Goal: Task Accomplishment & Management: Complete application form

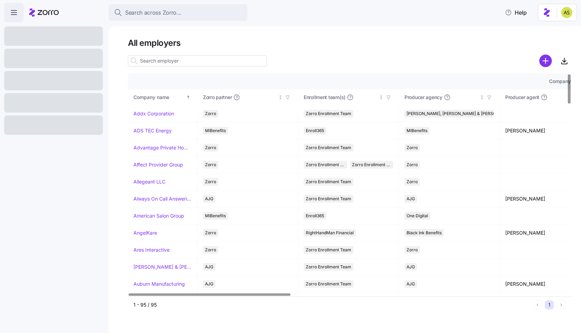
click at [159, 66] on input at bounding box center [197, 60] width 139 height 11
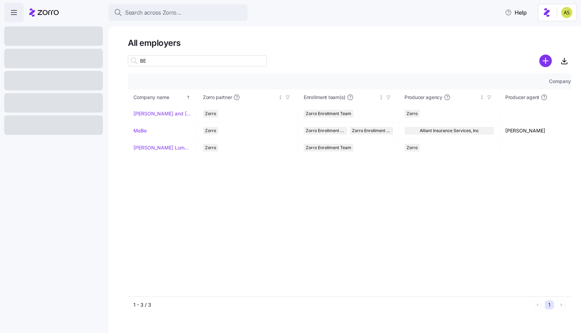
type input "B"
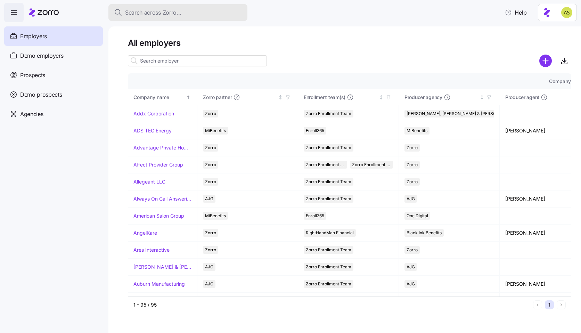
click at [190, 7] on button "Search across Zorro..." at bounding box center [177, 12] width 139 height 17
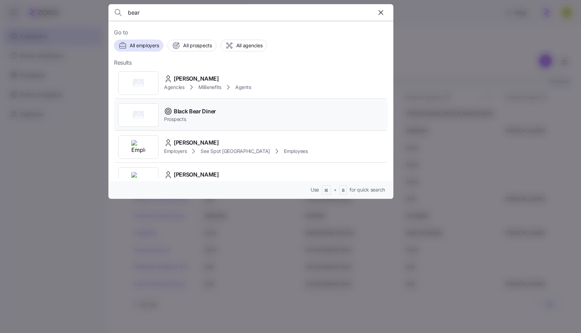
type input "bear"
click at [235, 116] on div "Black Bear Diner Prospects" at bounding box center [251, 115] width 274 height 32
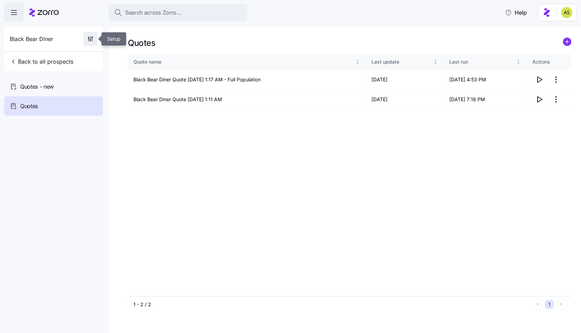
click at [90, 36] on icon "button" at bounding box center [90, 38] width 7 height 7
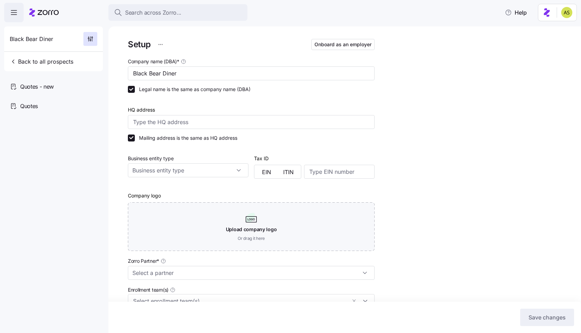
type input "Lockton - Founder Series"
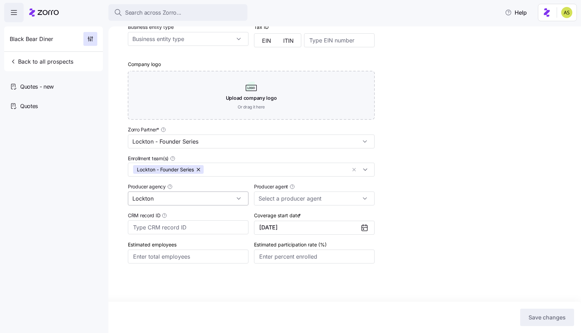
scroll to position [120, 0]
click at [203, 200] on input "Lockton" at bounding box center [188, 198] width 121 height 14
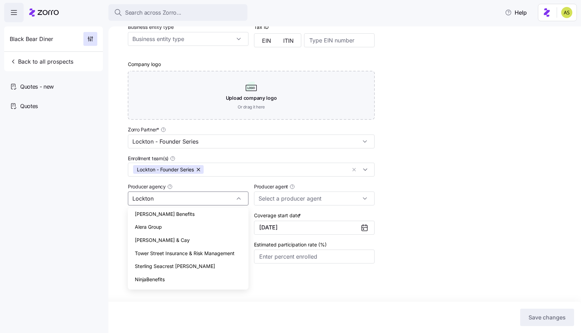
scroll to position [0, 0]
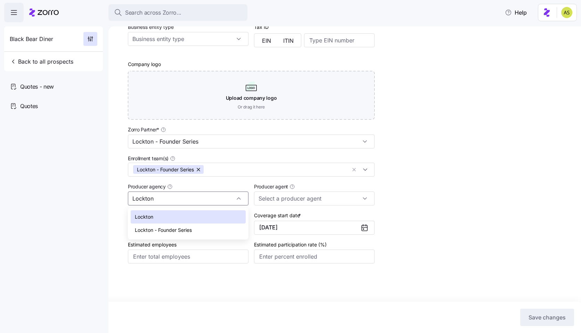
click at [188, 228] on span "Lockton - Founder Series" at bounding box center [163, 230] width 57 height 8
type input "Lockton - Founder Series"
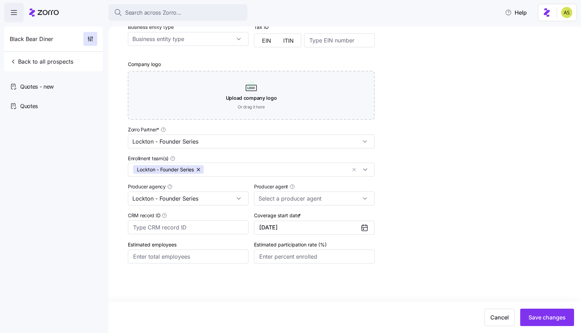
type input "[PERSON_NAME] ([PERSON_NAME][EMAIL_ADDRESS][PERSON_NAME][DOMAIN_NAME])"
click at [231, 197] on input "Lockton - Founder Series" at bounding box center [188, 198] width 121 height 14
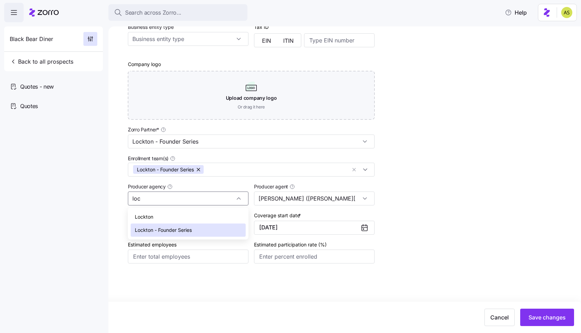
click at [199, 214] on div "Lockton" at bounding box center [188, 216] width 115 height 13
type input "Lockton"
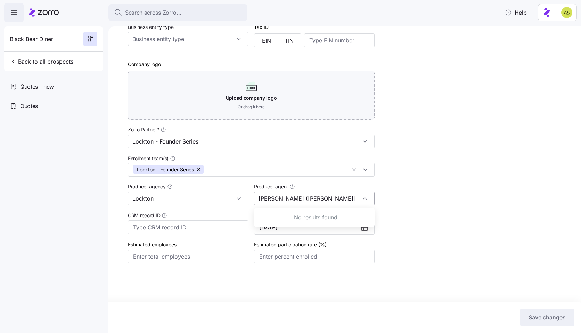
click at [344, 202] on input "[PERSON_NAME] ([PERSON_NAME][EMAIL_ADDRESS][PERSON_NAME][DOMAIN_NAME])" at bounding box center [314, 198] width 121 height 14
click at [415, 193] on div "Setup Onboard as an employer Company name (DBA) * Black Bear Diner Legal name i…" at bounding box center [349, 101] width 443 height 391
click at [314, 200] on input "Producer agent" at bounding box center [314, 198] width 121 height 14
click at [199, 194] on input "Lockton" at bounding box center [188, 198] width 121 height 14
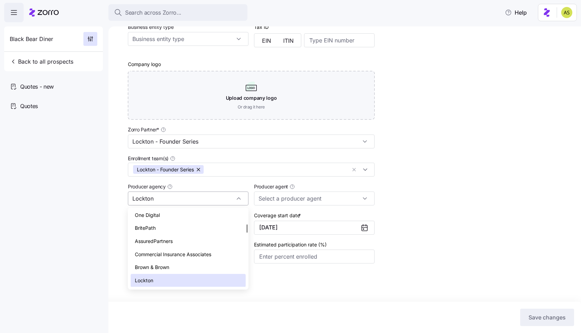
click at [199, 194] on input "Lockton" at bounding box center [188, 198] width 121 height 14
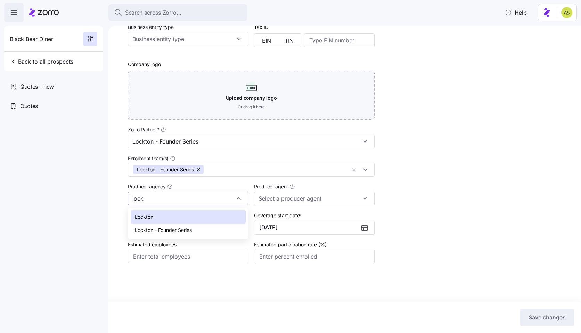
click at [181, 230] on span "Lockton - Founder Series" at bounding box center [163, 230] width 57 height 8
type input "Lockton - Founder Series"
type input "[PERSON_NAME] ([PERSON_NAME][EMAIL_ADDRESS][PERSON_NAME][DOMAIN_NAME])"
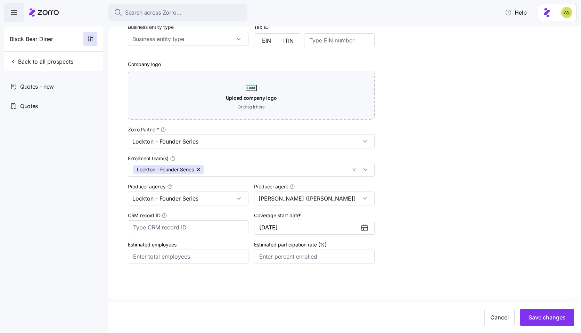
type input "Lockton - Founder Series"
click at [409, 216] on div "Setup Onboard as an employer Company name (DBA) * Black Bear Diner Legal name i…" at bounding box center [349, 101] width 443 height 391
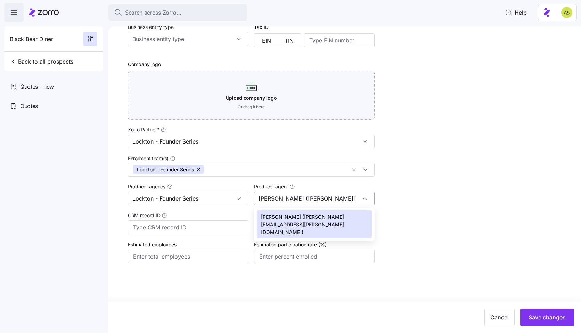
click at [348, 198] on input "[PERSON_NAME] ([PERSON_NAME][EMAIL_ADDRESS][PERSON_NAME][DOMAIN_NAME])" at bounding box center [314, 198] width 121 height 14
click at [420, 199] on div "Setup Onboard as an employer Company name (DBA) * Black Bear Diner Legal name i…" at bounding box center [349, 101] width 443 height 391
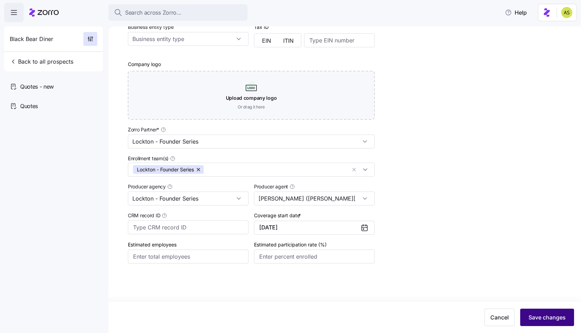
click at [535, 313] on span "Save changes" at bounding box center [546, 317] width 37 height 8
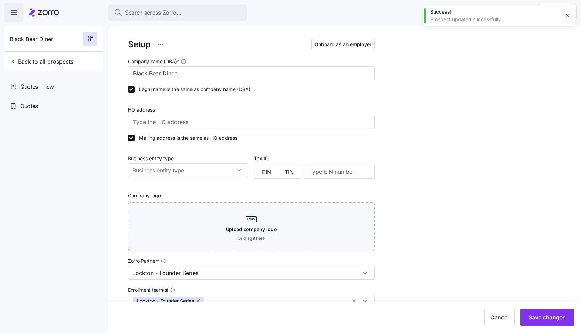
click at [160, 44] on html "Search across Zorro... Help Black Bear Diner Back to all prospects Quotes - new…" at bounding box center [290, 164] width 581 height 329
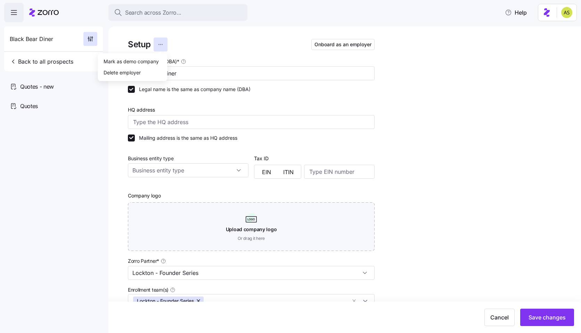
click at [91, 185] on html "Search across Zorro... Help Black Bear Diner Back to all prospects Quotes - new…" at bounding box center [290, 164] width 581 height 329
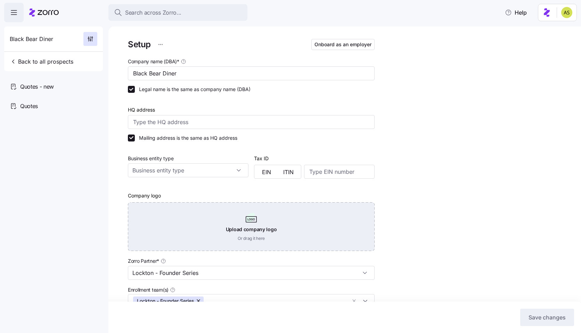
scroll to position [132, 0]
